Goal: Understand process/instructions: Learn about a topic

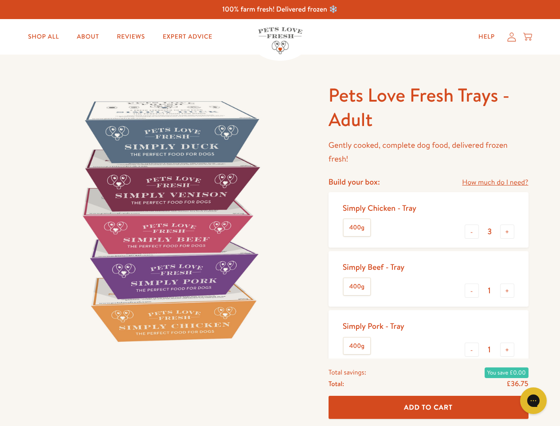
click at [280, 213] on img at bounding box center [169, 220] width 275 height 275
click at [495, 182] on link "How much do I need?" at bounding box center [495, 182] width 66 height 12
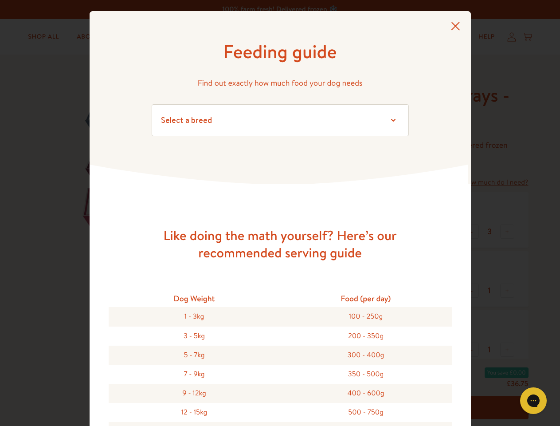
click at [472, 231] on div "Feeding guide Find out exactly how much food your dog needs Select a breed Affe…" at bounding box center [280, 213] width 560 height 426
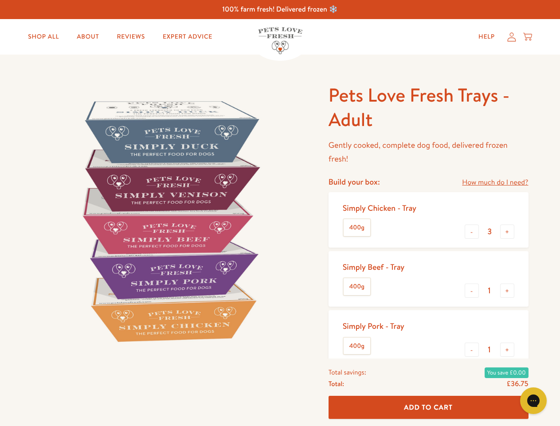
click at [507, 231] on button "+" at bounding box center [507, 231] width 14 height 14
type input "4"
click at [472, 290] on button "-" at bounding box center [472, 290] width 14 height 14
click at [507, 290] on button "+" at bounding box center [507, 290] width 14 height 14
type input "1"
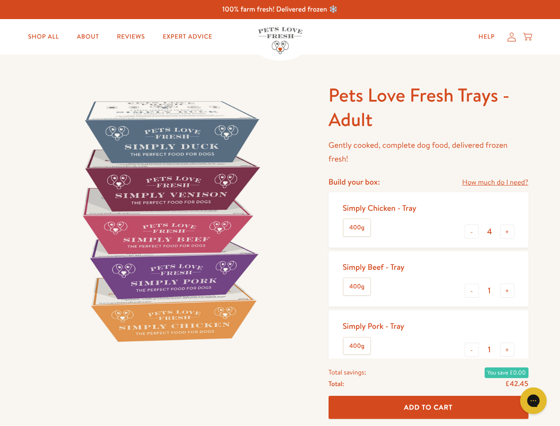
click at [472, 349] on button "-" at bounding box center [472, 349] width 14 height 14
click at [507, 349] on button "+" at bounding box center [507, 349] width 14 height 14
type input "1"
